Goal: Information Seeking & Learning: Understand process/instructions

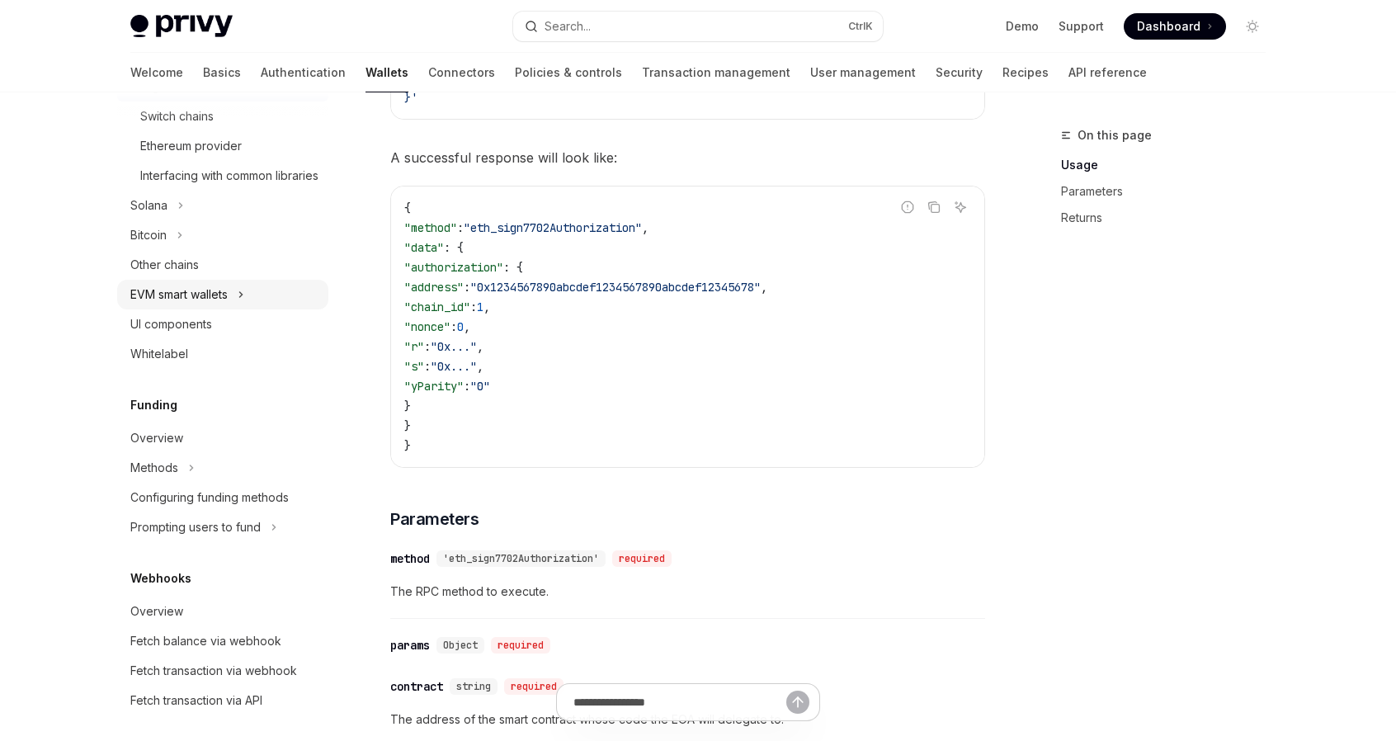
scroll to position [319, 0]
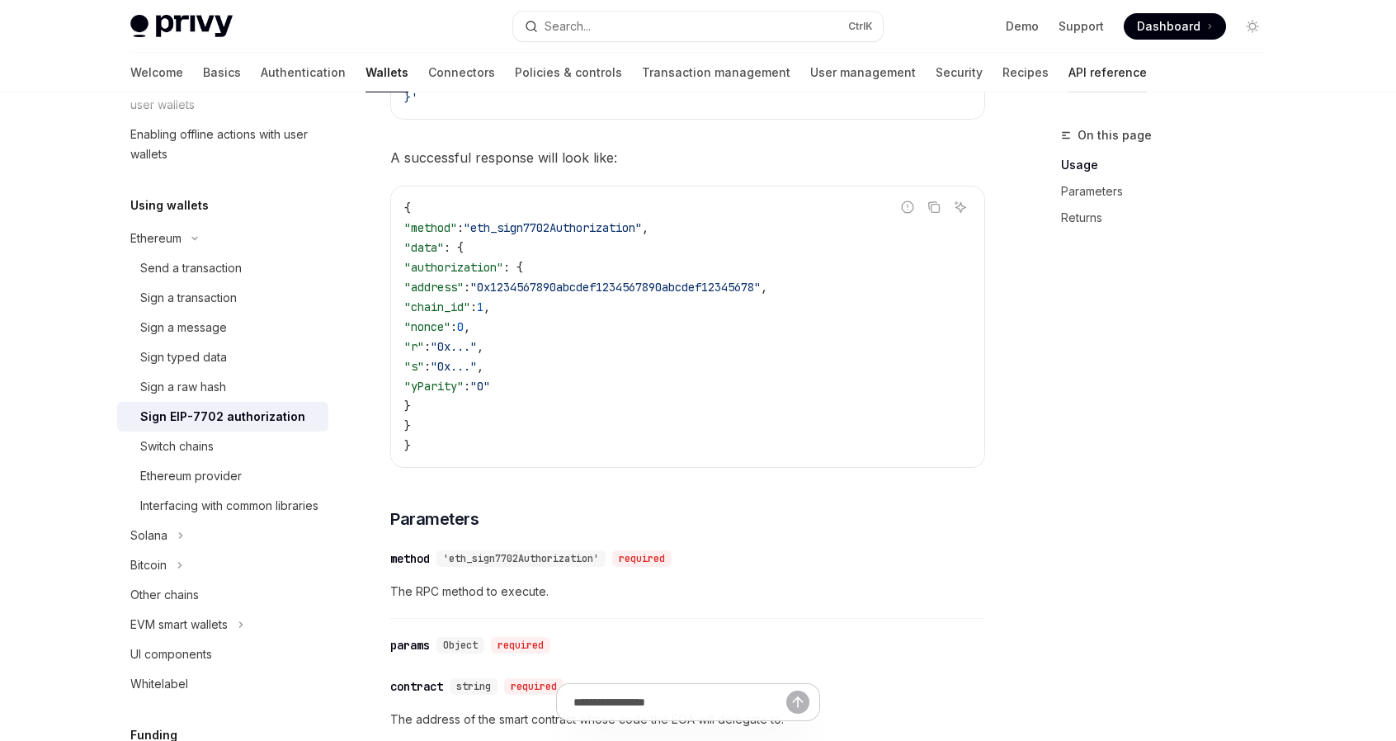
click at [1069, 75] on link "API reference" at bounding box center [1108, 73] width 78 height 40
type textarea "*"
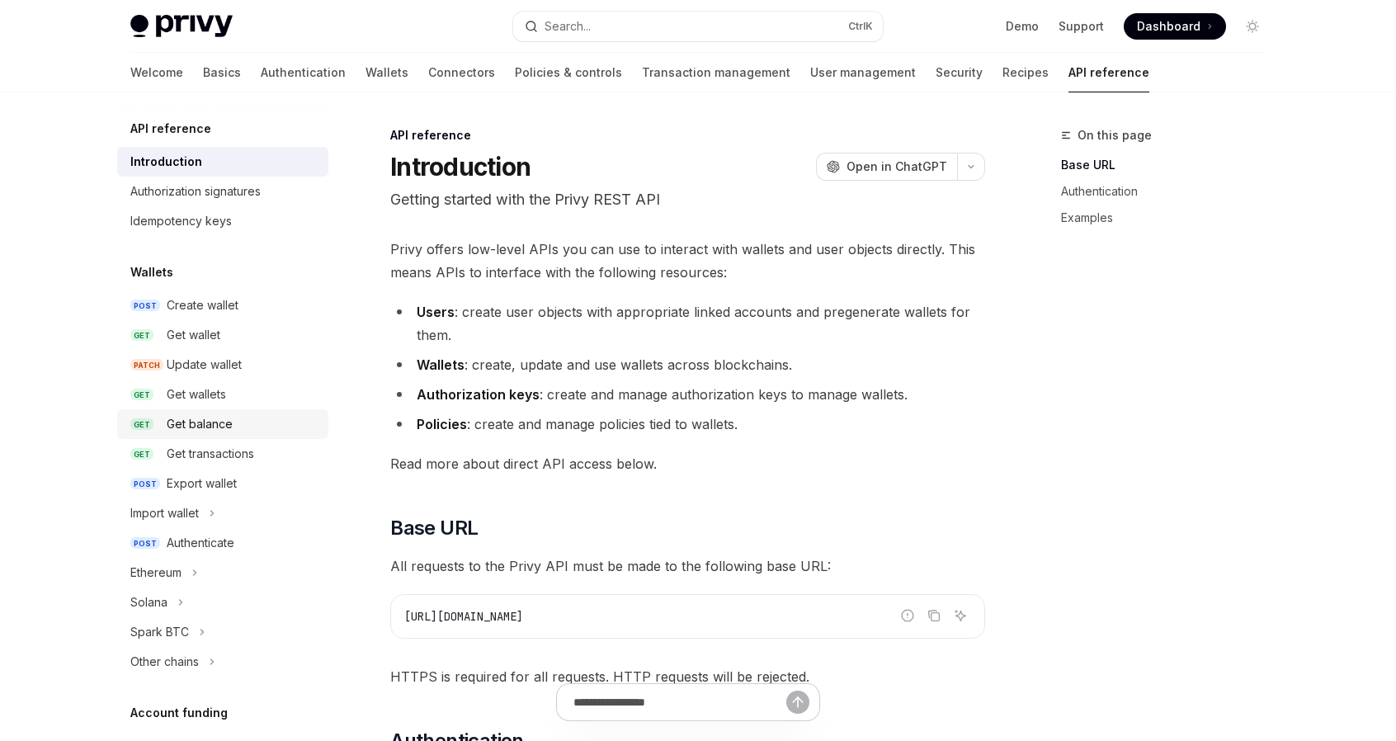
click at [218, 421] on div "Get balance" at bounding box center [200, 424] width 66 height 20
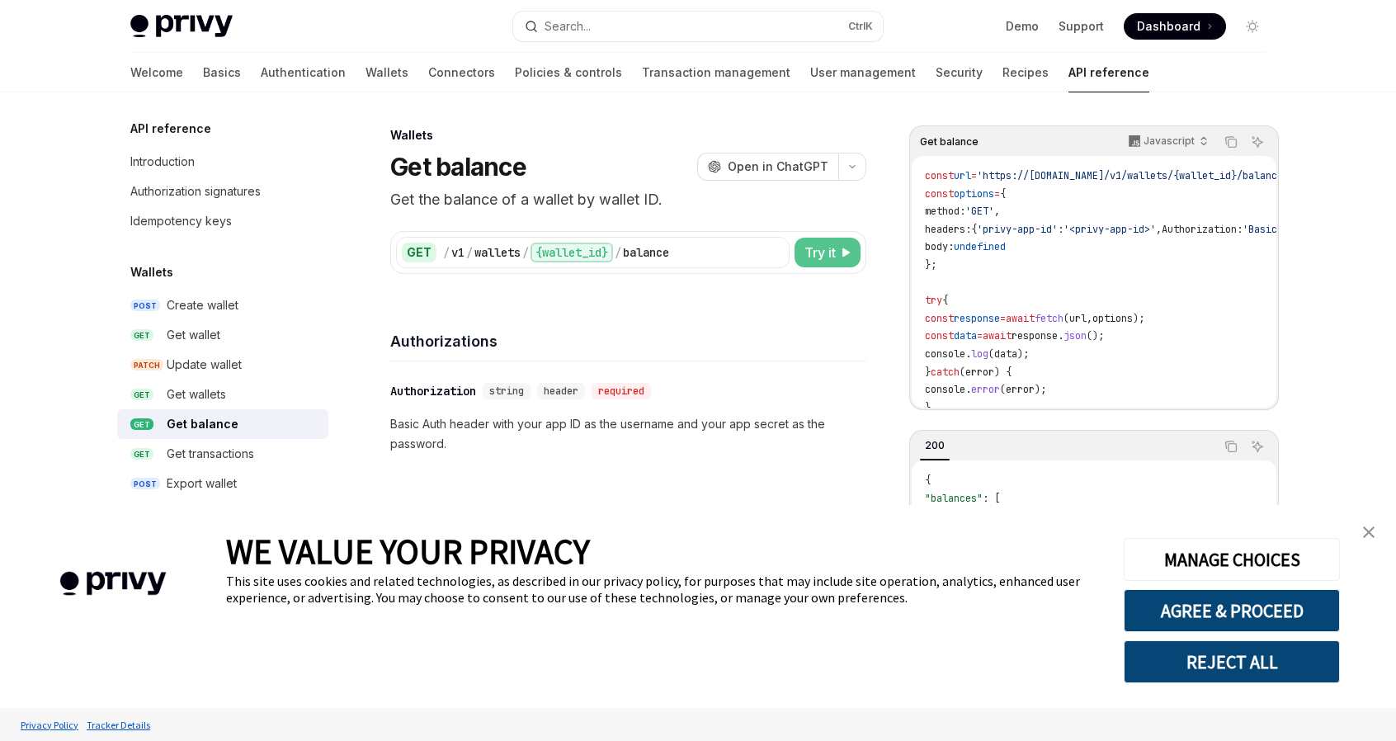
click at [815, 257] on span "Try it" at bounding box center [820, 253] width 31 height 20
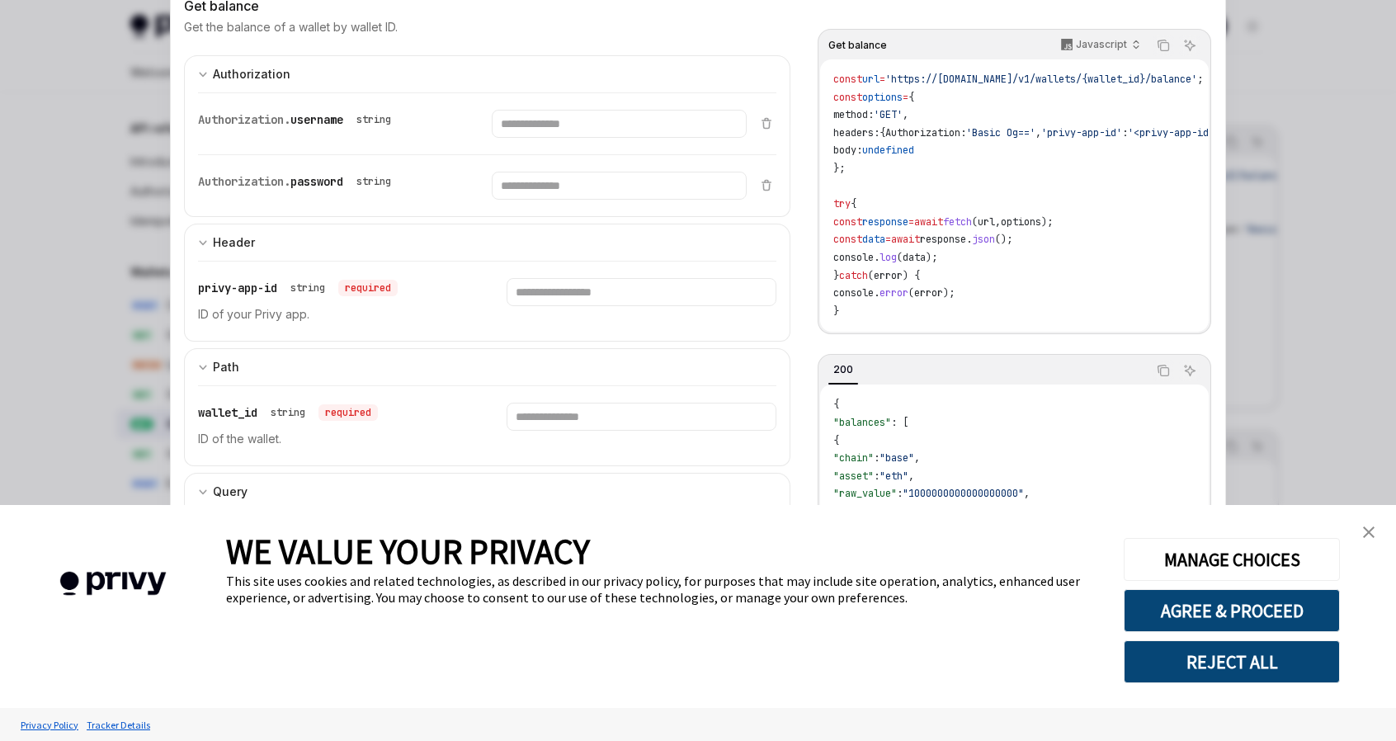
scroll to position [110, 0]
click at [1365, 534] on img "close banner" at bounding box center [1369, 532] width 12 height 12
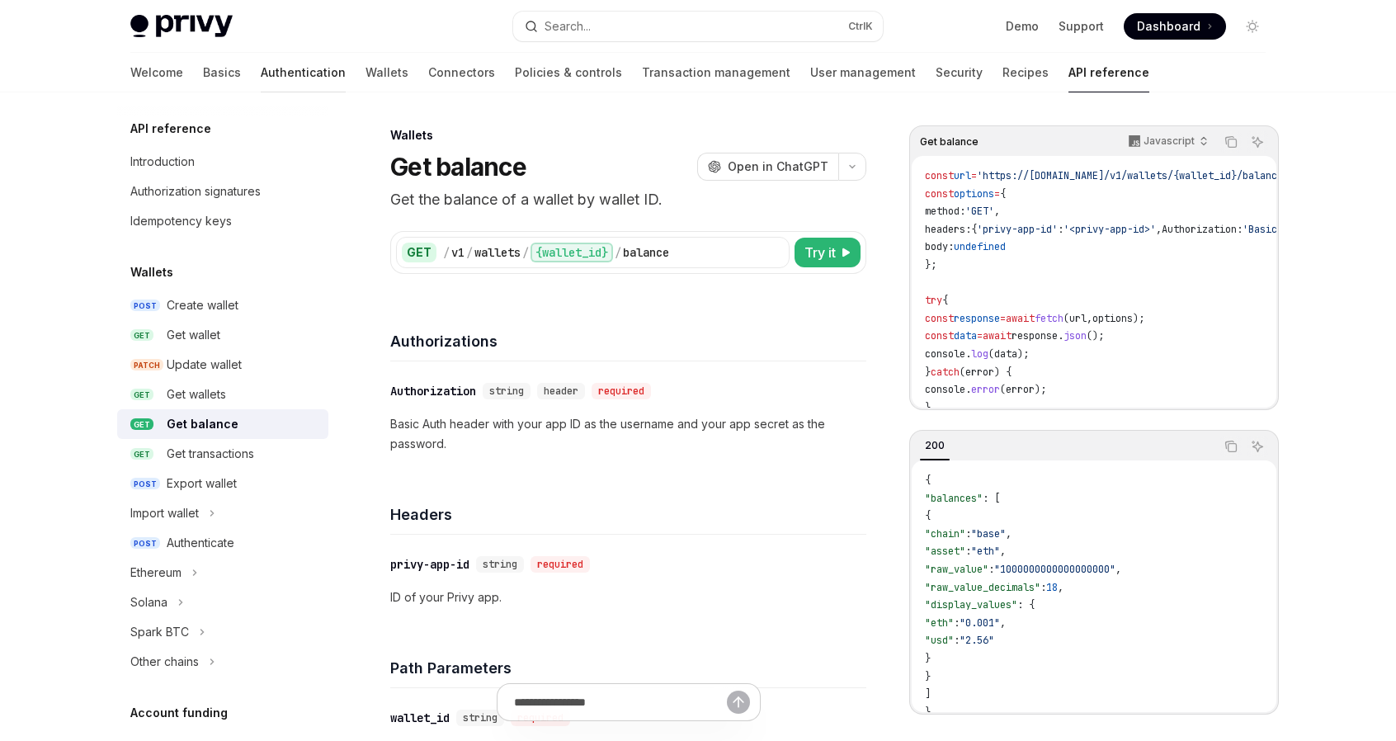
click at [261, 72] on link "Authentication" at bounding box center [303, 73] width 85 height 40
type textarea "*"
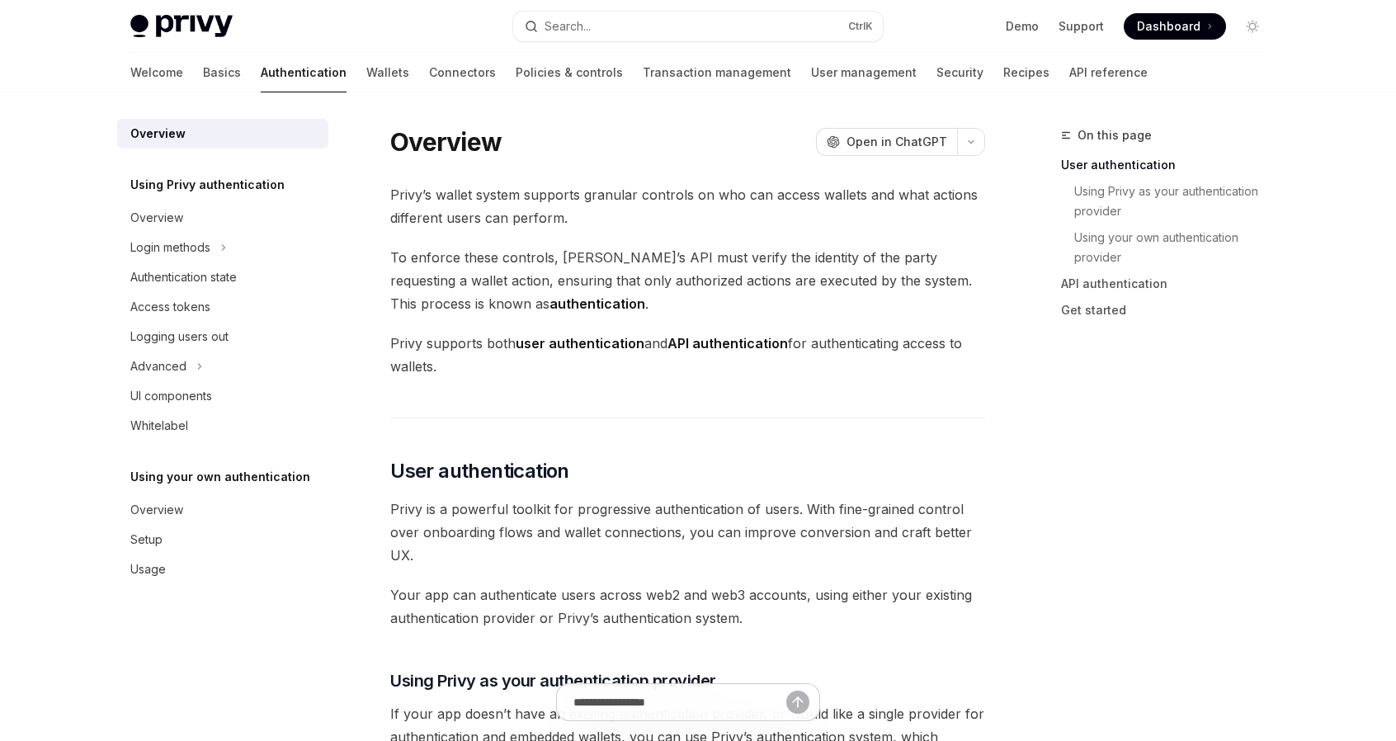
click at [267, 186] on h5 "Using Privy authentication" at bounding box center [207, 185] width 154 height 20
click at [1225, 466] on div "On this page User authentication Using Privy as your authentication provider Us…" at bounding box center [1153, 433] width 251 height 616
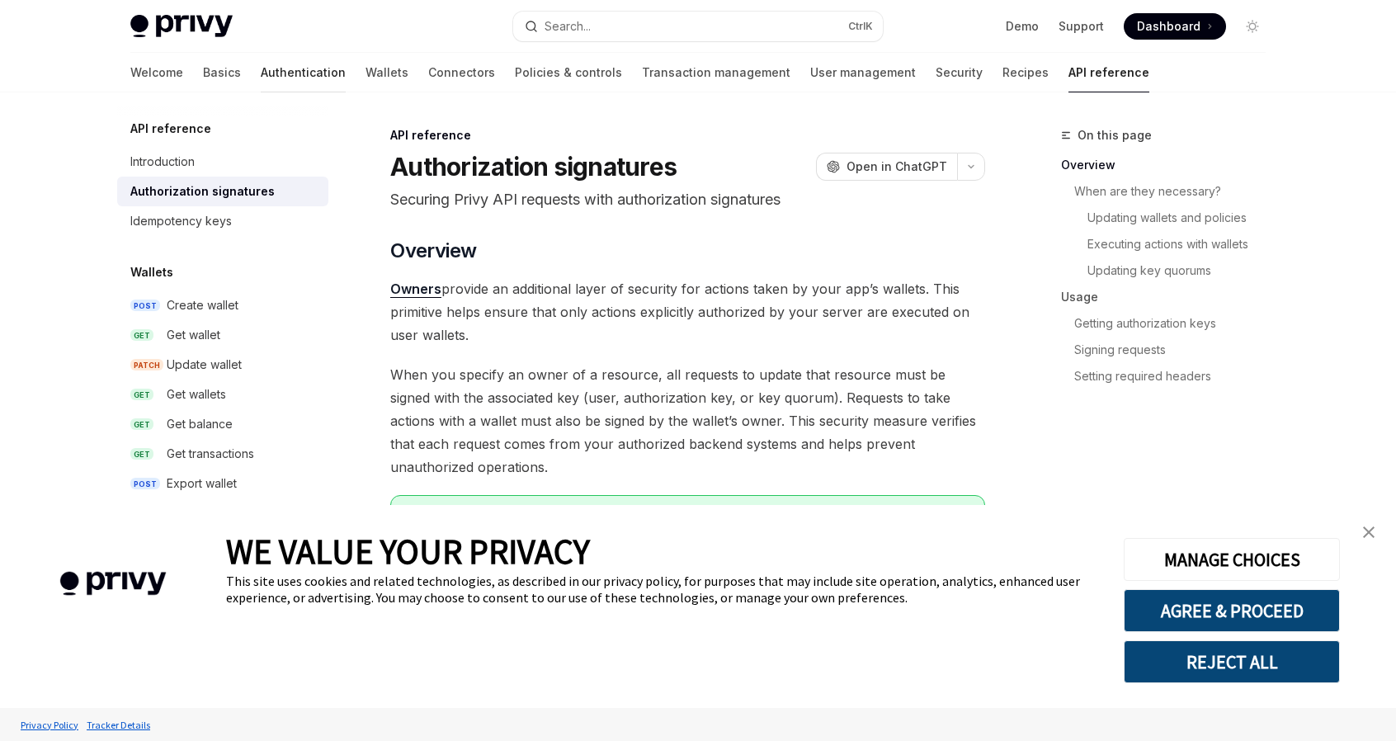
click at [261, 76] on link "Authentication" at bounding box center [303, 73] width 85 height 40
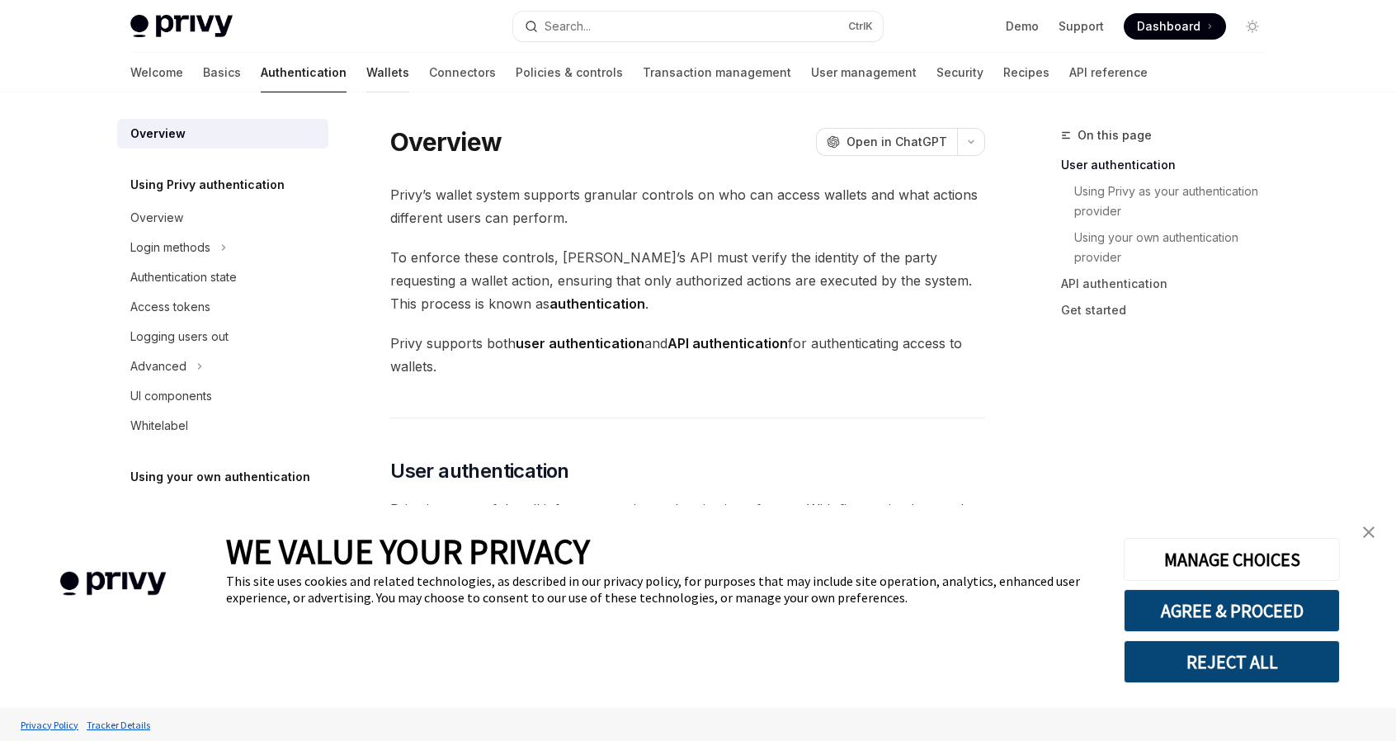
click at [366, 72] on link "Wallets" at bounding box center [387, 73] width 43 height 40
type textarea "*"
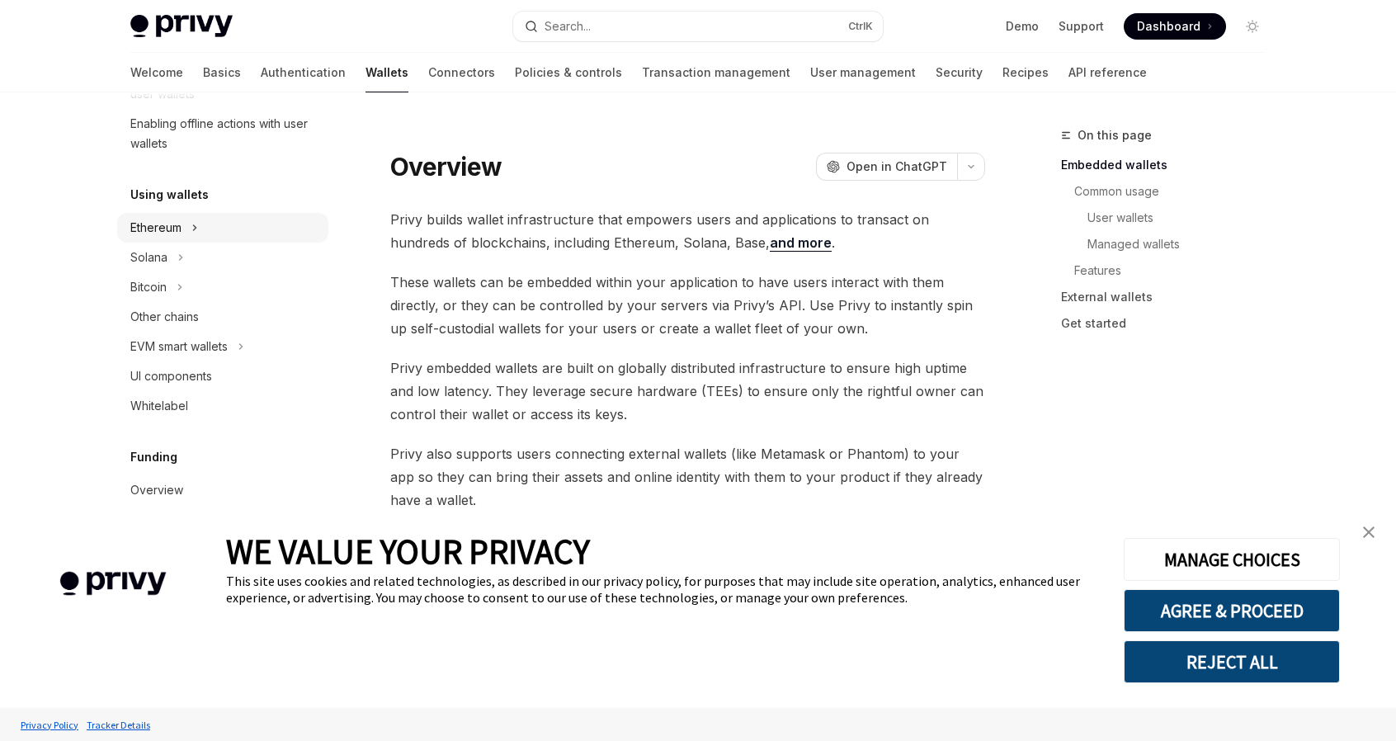
click at [191, 225] on button "Ethereum" at bounding box center [222, 228] width 211 height 30
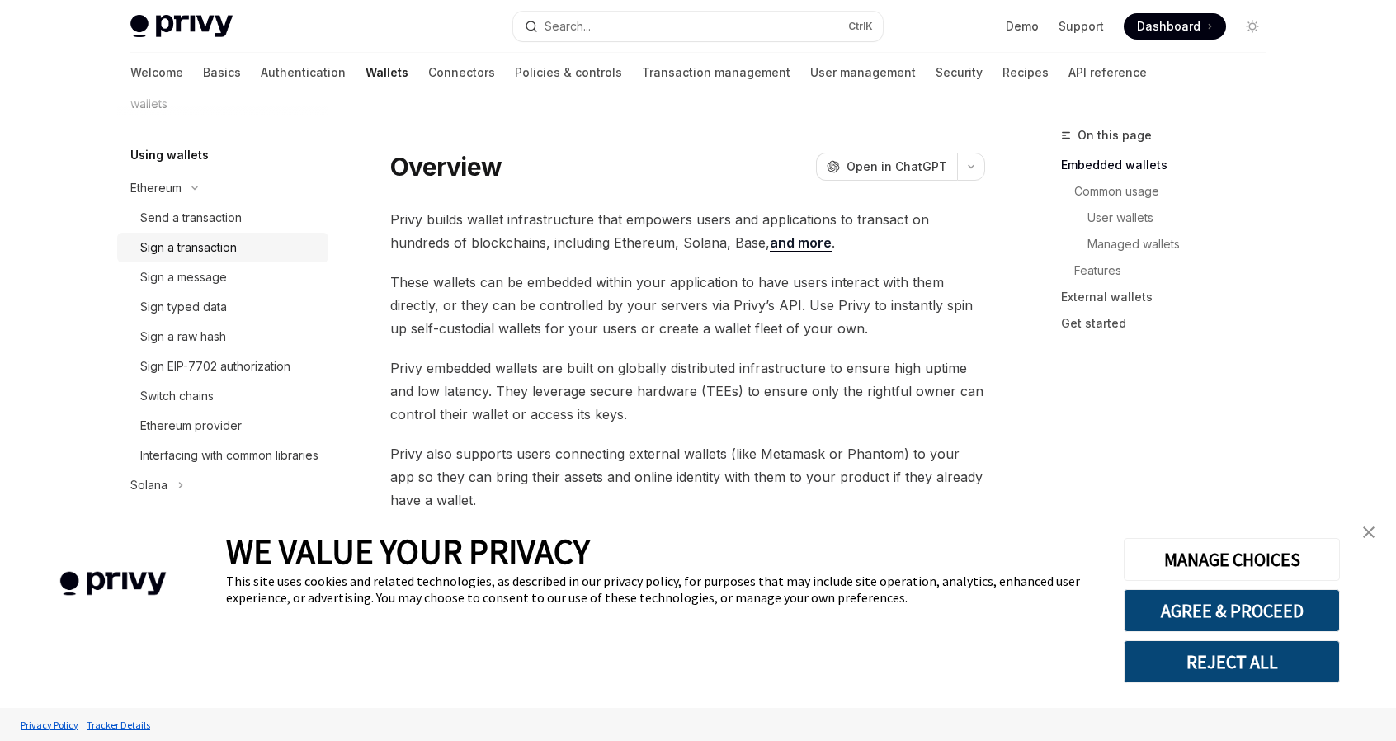
scroll to position [488, 0]
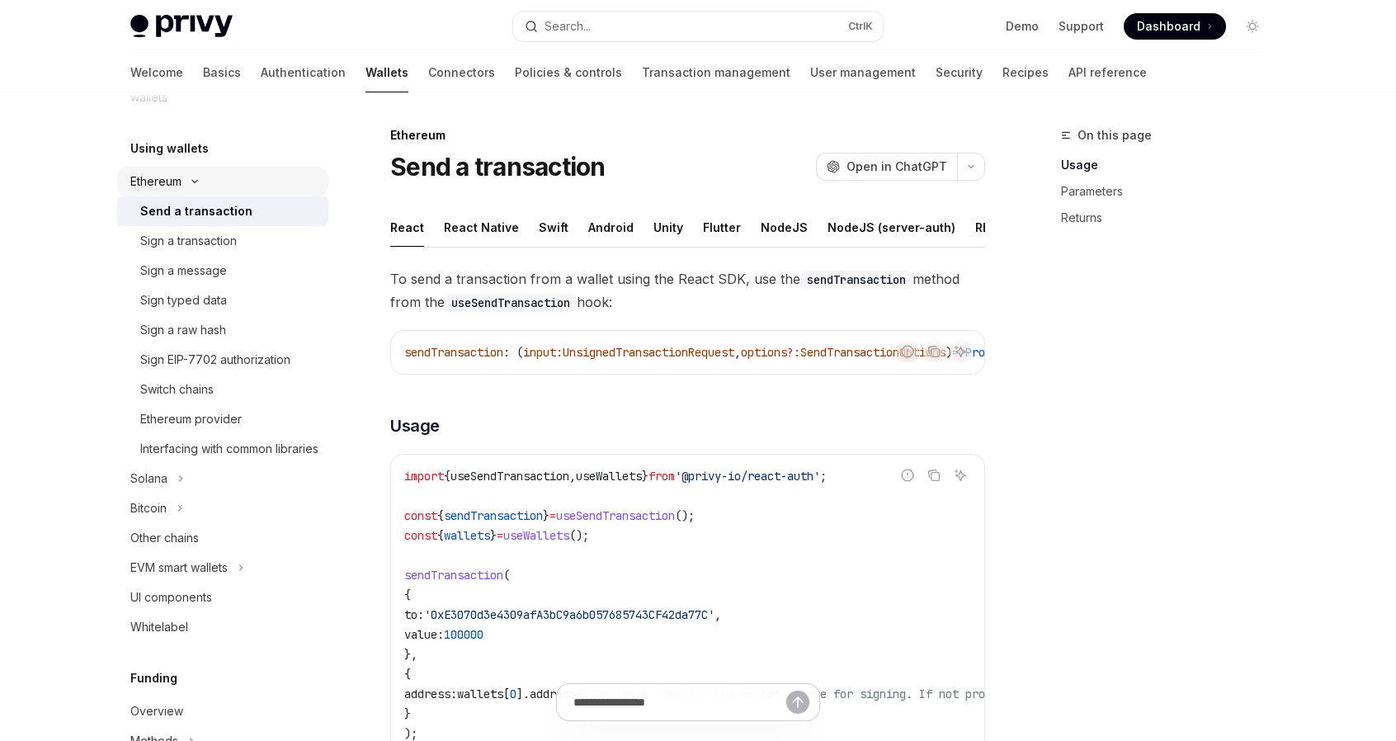
scroll to position [413, 0]
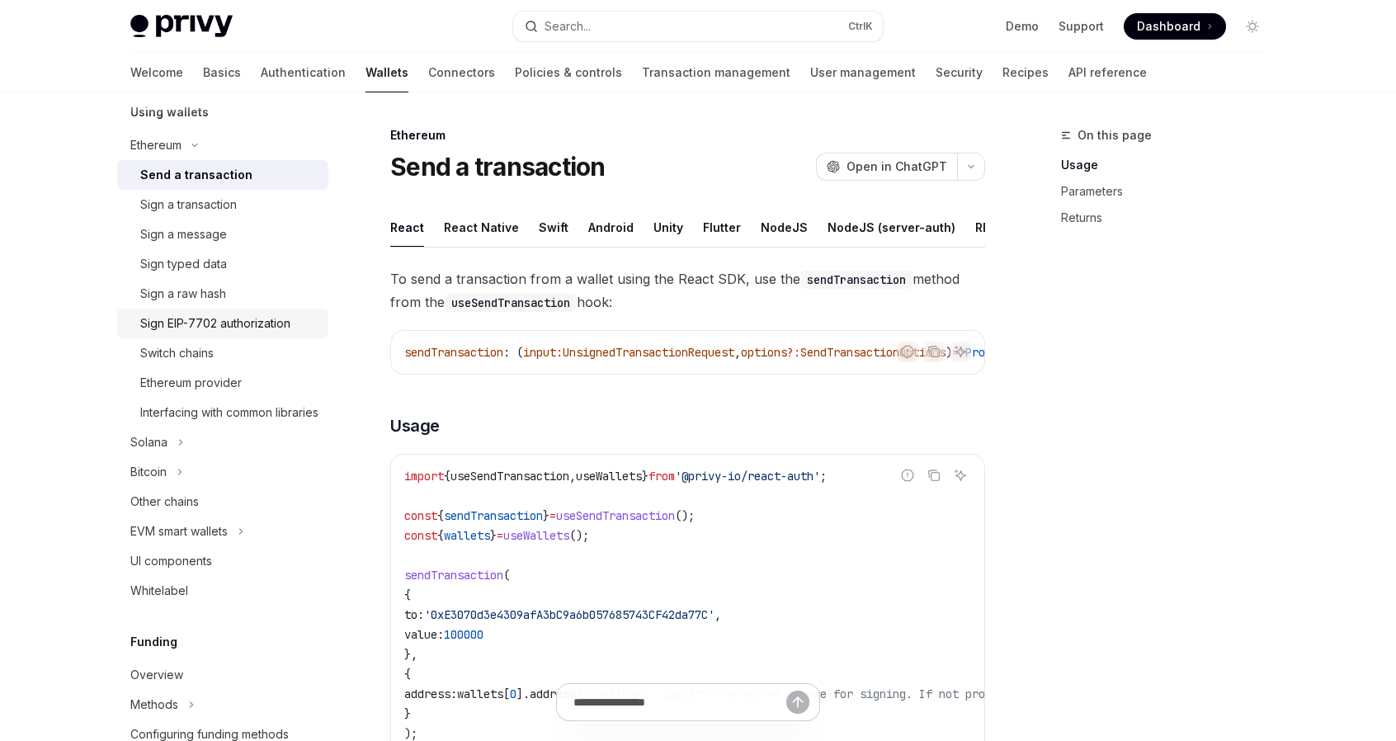
click at [223, 327] on div "Sign EIP-7702 authorization" at bounding box center [215, 324] width 150 height 20
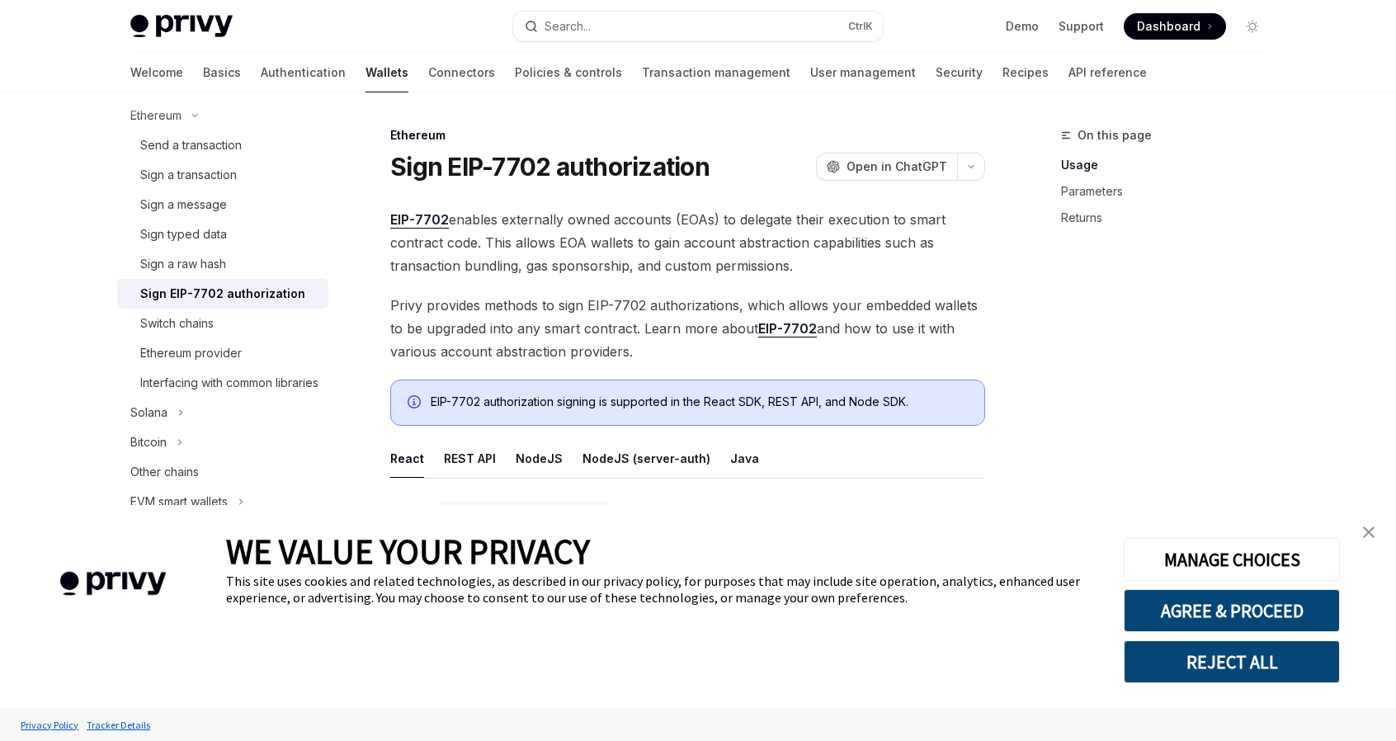
scroll to position [248, 0]
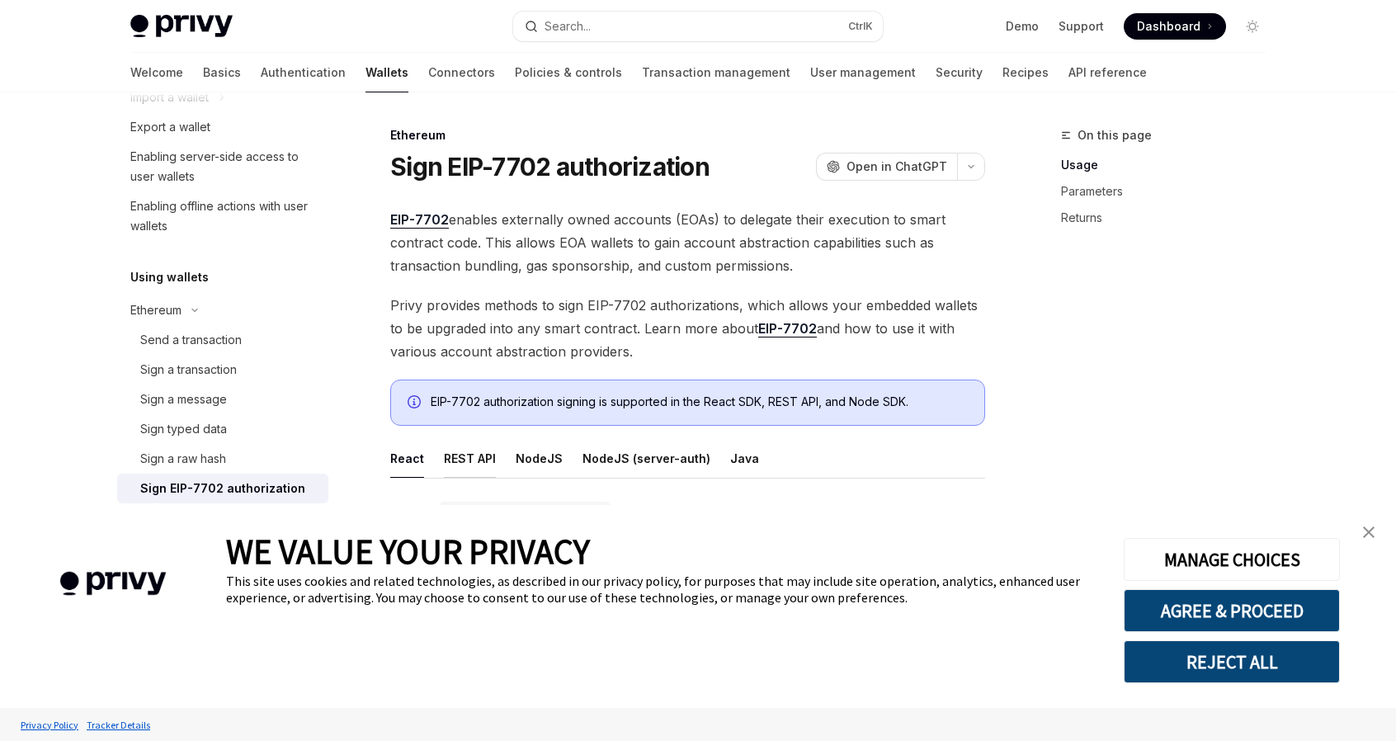
click at [469, 463] on button "REST API" at bounding box center [470, 458] width 52 height 39
type textarea "*"
click at [1369, 531] on img "close banner" at bounding box center [1369, 532] width 12 height 12
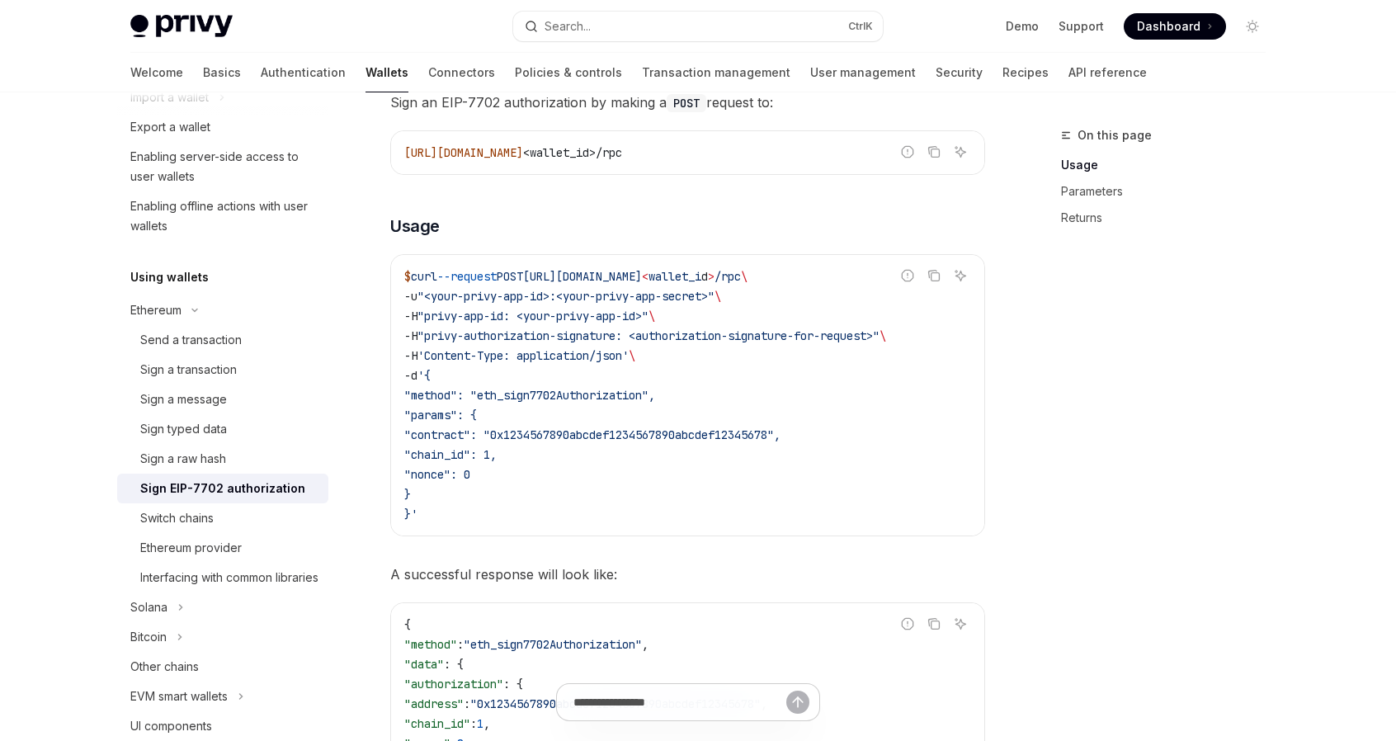
scroll to position [413, 0]
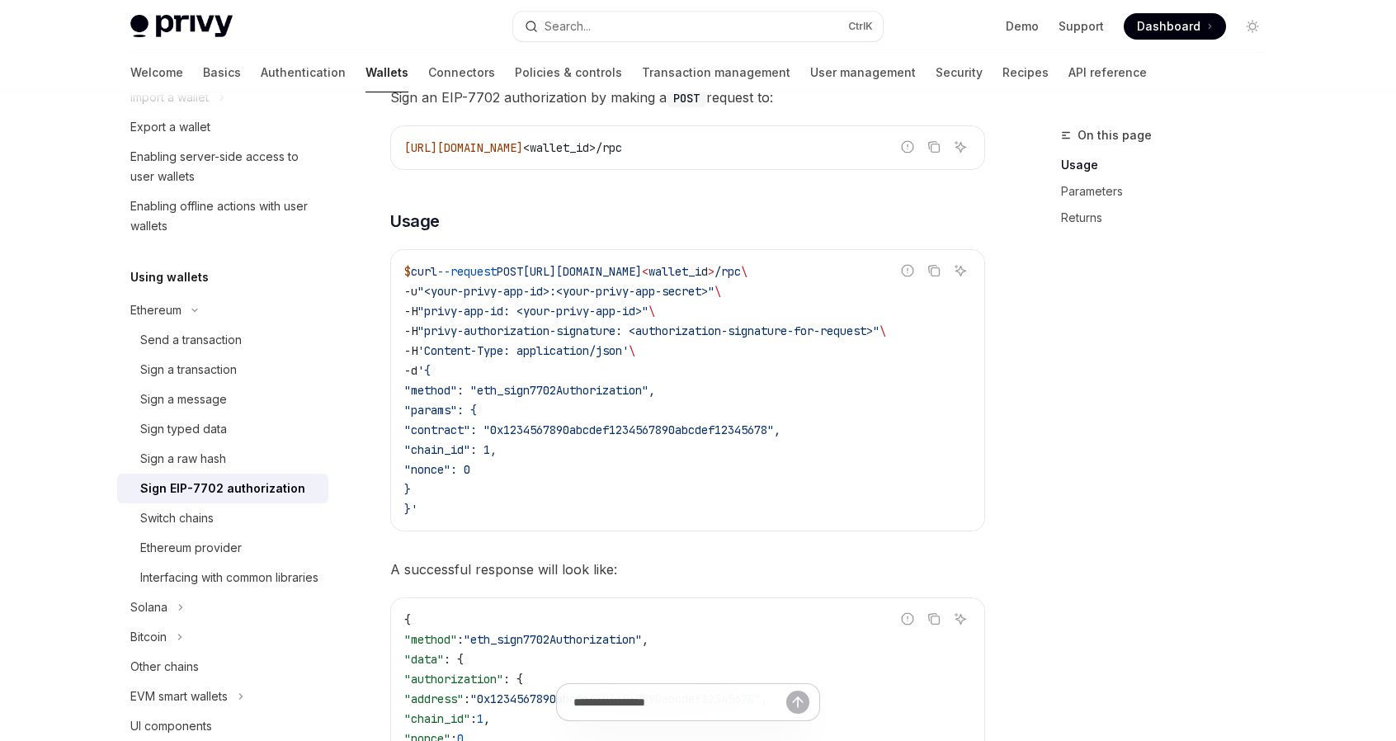
click at [1220, 369] on div "On this page Usage Parameters Returns" at bounding box center [1153, 433] width 251 height 616
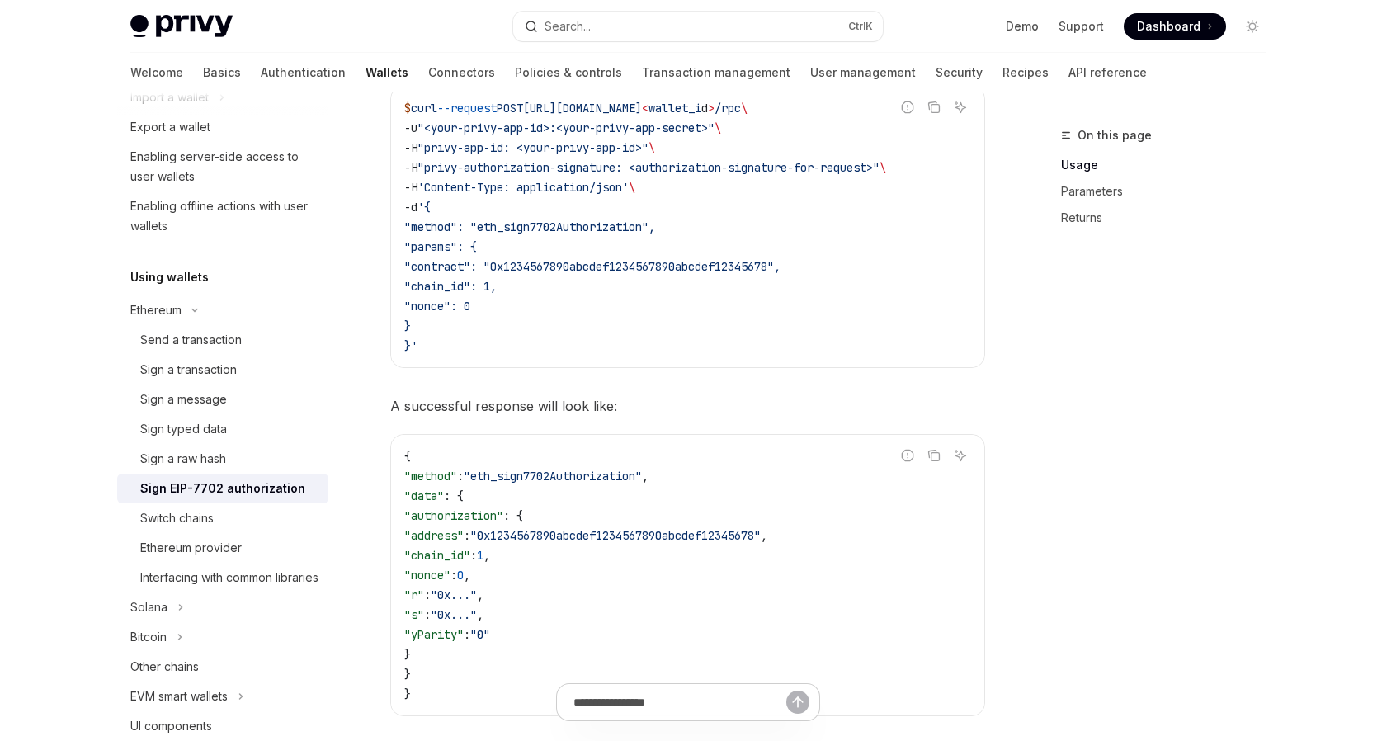
scroll to position [578, 0]
click at [1255, 372] on div "On this page Usage Parameters Returns" at bounding box center [1153, 433] width 251 height 616
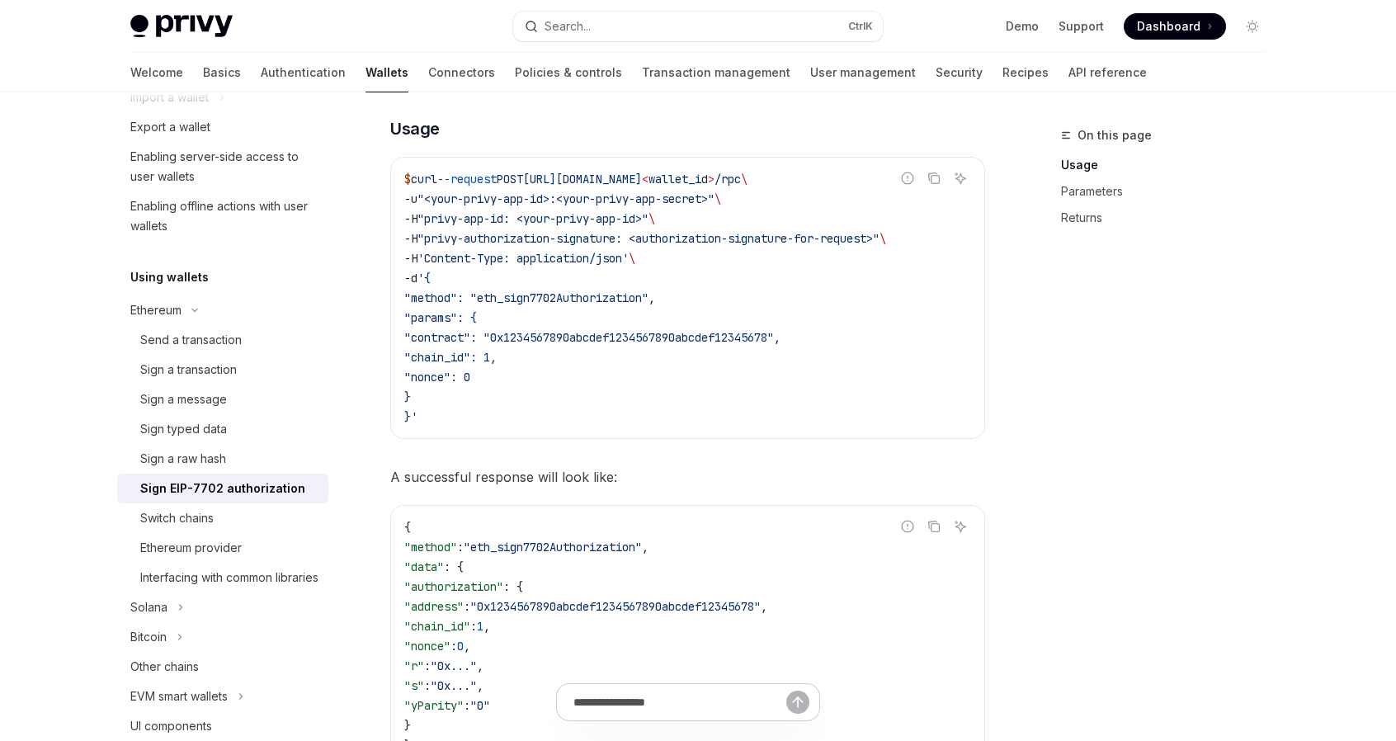
scroll to position [495, 0]
